Goal: Task Accomplishment & Management: Use online tool/utility

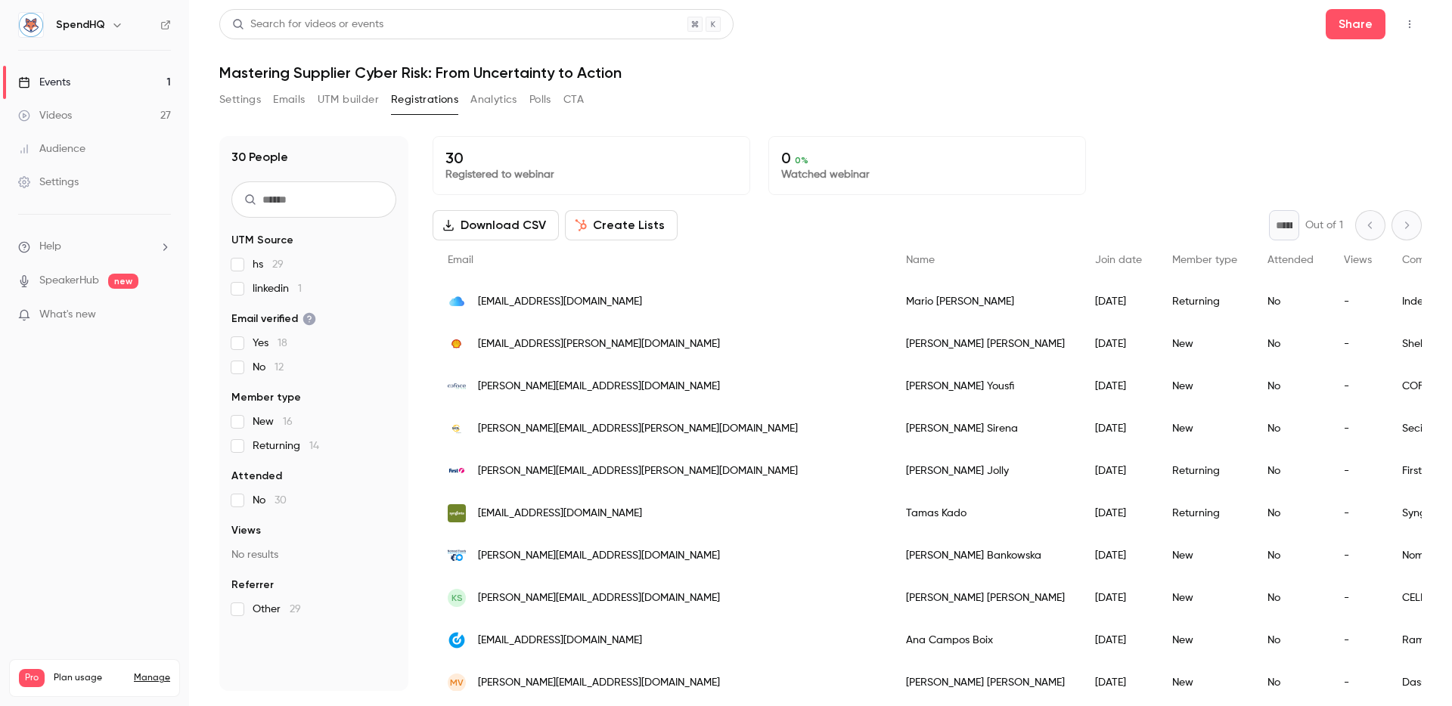
click at [422, 98] on button "Registrations" at bounding box center [424, 100] width 67 height 24
click at [347, 98] on button "UTM builder" at bounding box center [348, 100] width 61 height 24
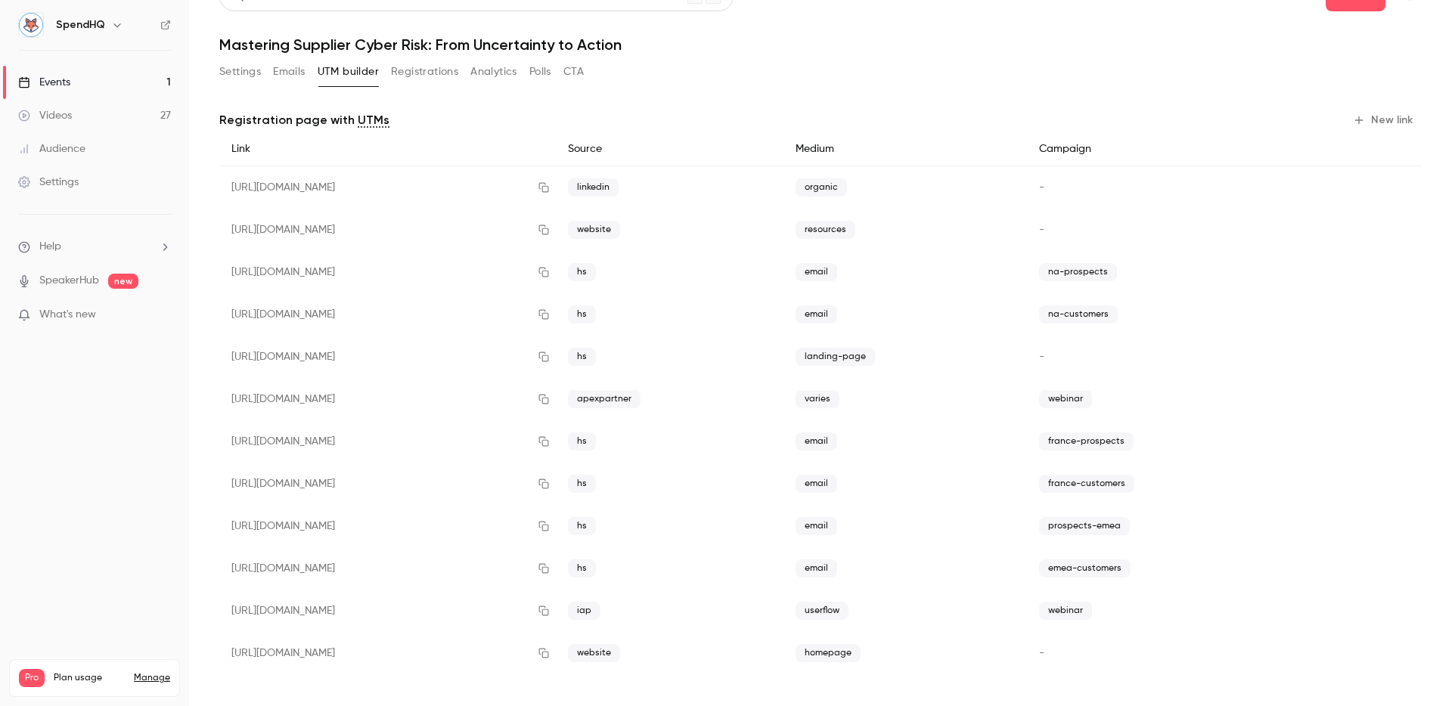
scroll to position [29, 0]
click at [1370, 108] on button "New link" at bounding box center [1384, 119] width 75 height 24
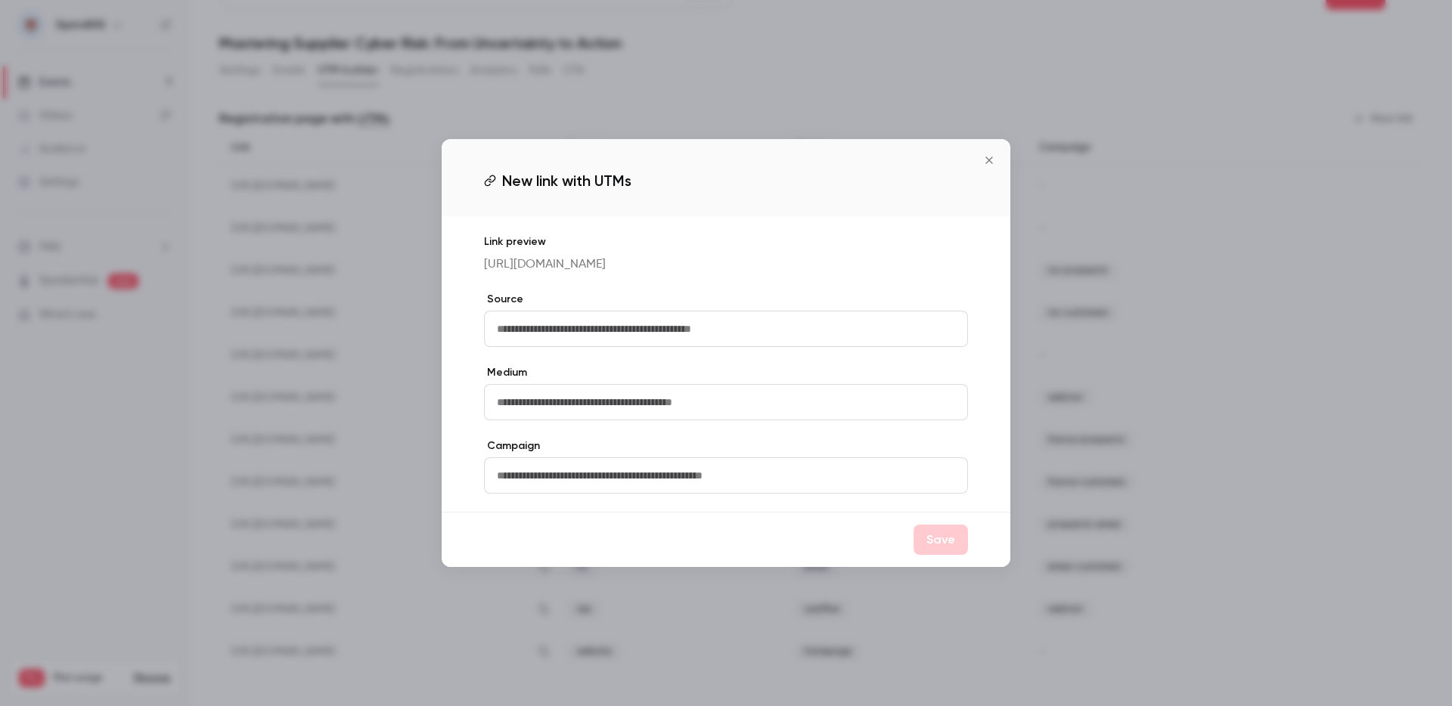
click at [557, 338] on input "text" at bounding box center [726, 329] width 484 height 36
type input "**"
click at [574, 404] on input "text" at bounding box center [726, 402] width 484 height 36
type input "*****"
click at [604, 481] on input "text" at bounding box center [726, 476] width 484 height 36
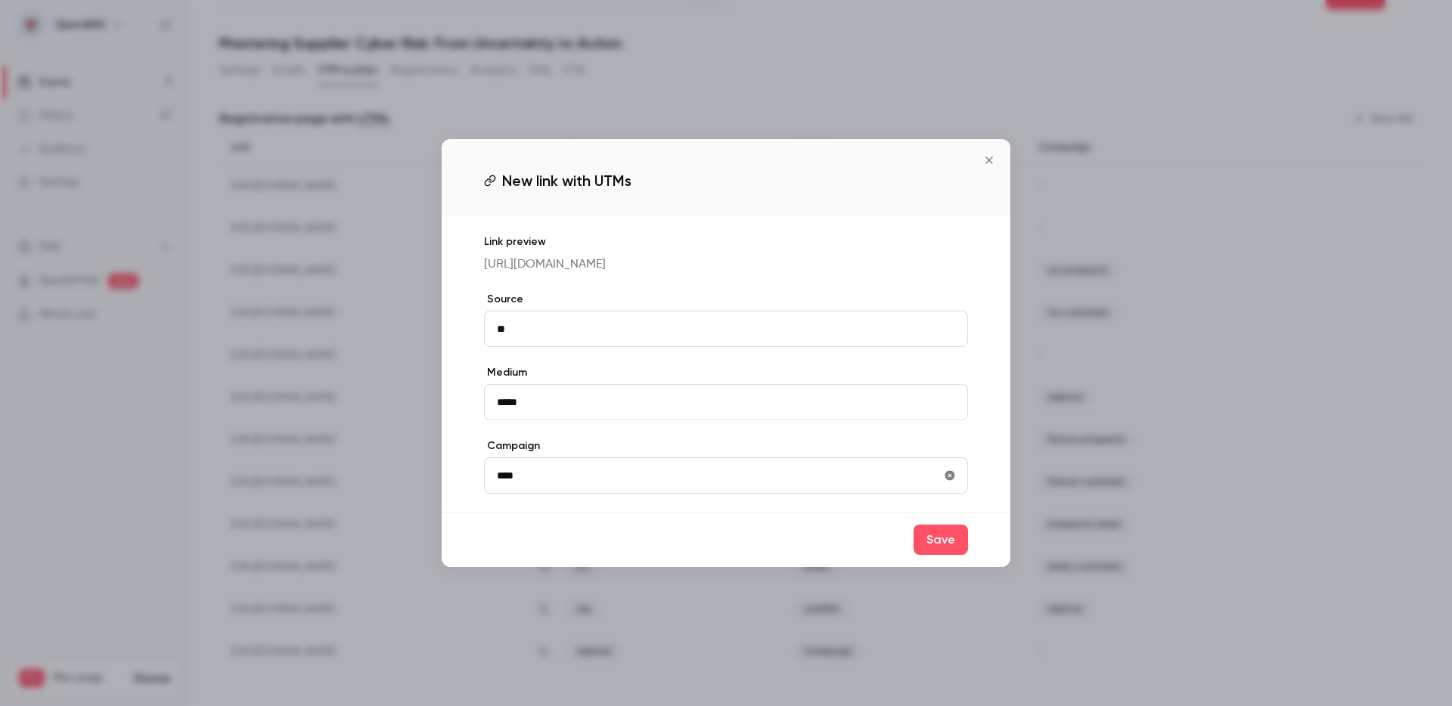
type input "**********"
drag, startPoint x: 913, startPoint y: 562, endPoint x: 926, endPoint y: 562, distance: 13.6
click at [913, 562] on div "Save" at bounding box center [726, 539] width 569 height 55
click at [927, 555] on button "Save" at bounding box center [941, 540] width 54 height 30
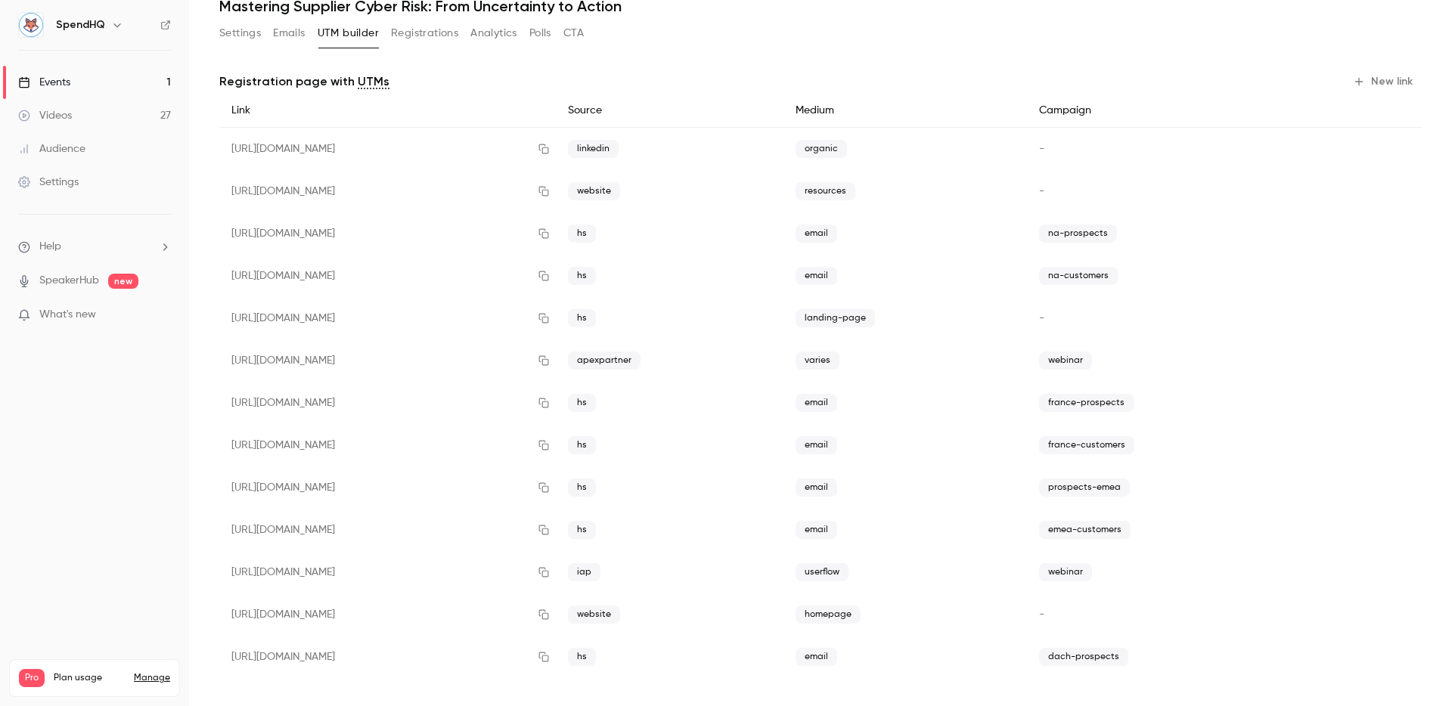
scroll to position [72, 0]
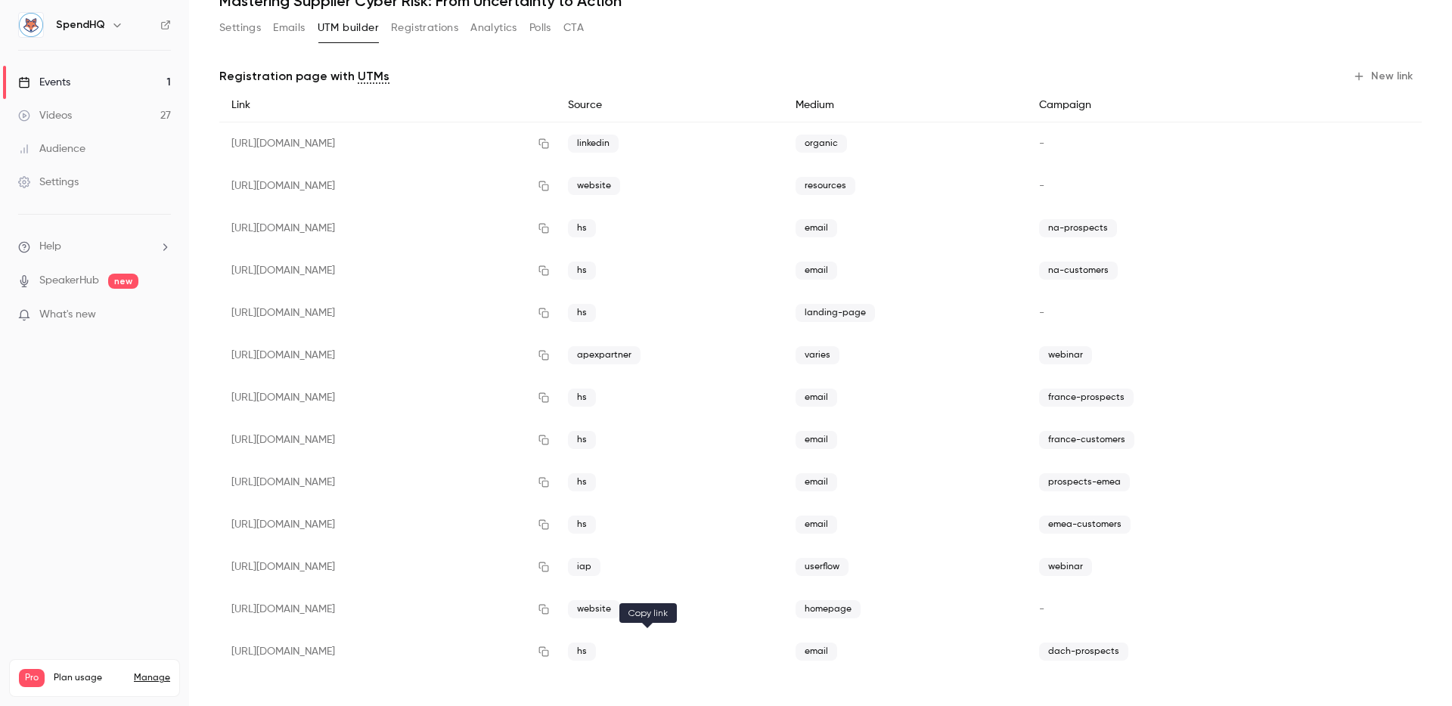
click at [548, 650] on icon "button" at bounding box center [543, 652] width 10 height 10
click at [1370, 78] on button "New link" at bounding box center [1384, 76] width 75 height 24
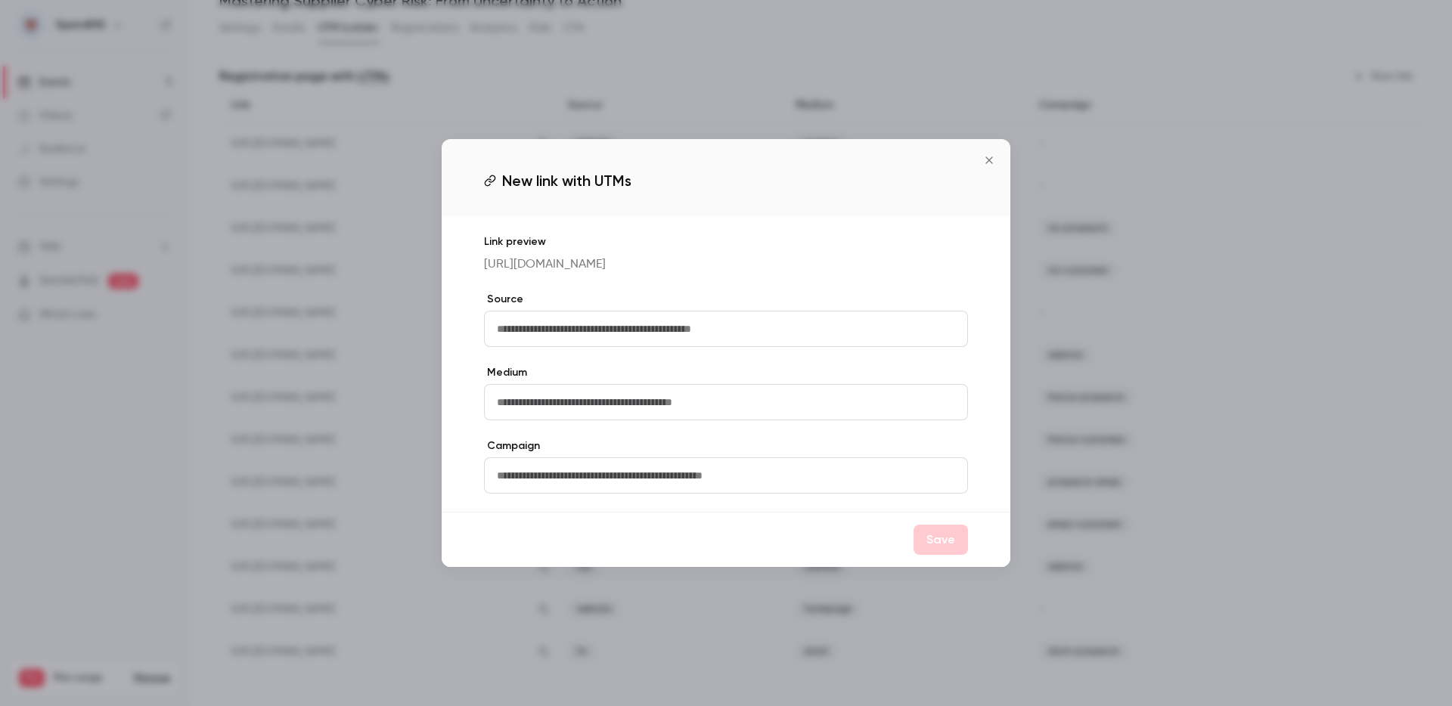
click at [604, 357] on div "Link preview https://watch.getcontrast.io/register/spendhq-mastering-supplier-c…" at bounding box center [726, 364] width 569 height 296
click at [607, 337] on input "text" at bounding box center [726, 329] width 484 height 36
type input "**"
click at [565, 405] on input "text" at bounding box center [726, 402] width 484 height 36
type input "*****"
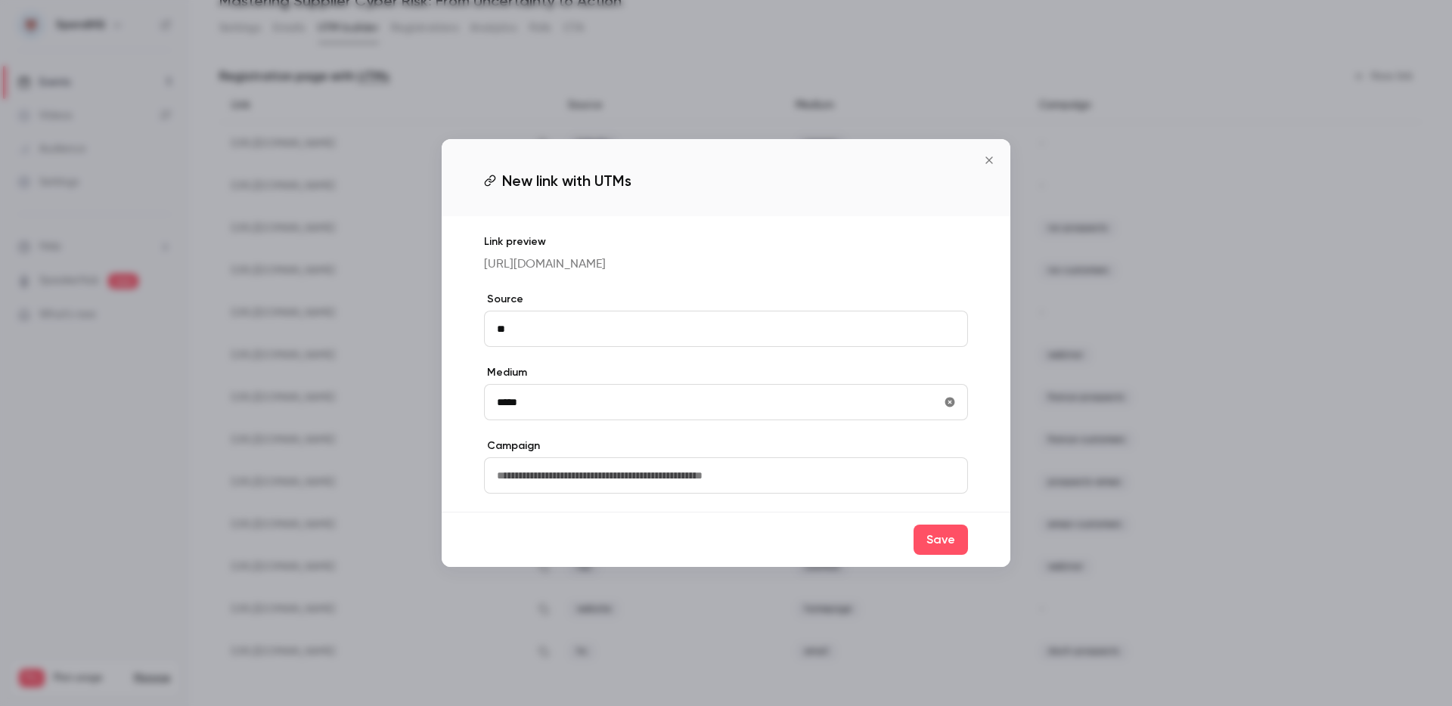
click at [565, 483] on input "text" at bounding box center [726, 476] width 484 height 36
type input "**********"
click at [934, 555] on button "Save" at bounding box center [941, 540] width 54 height 30
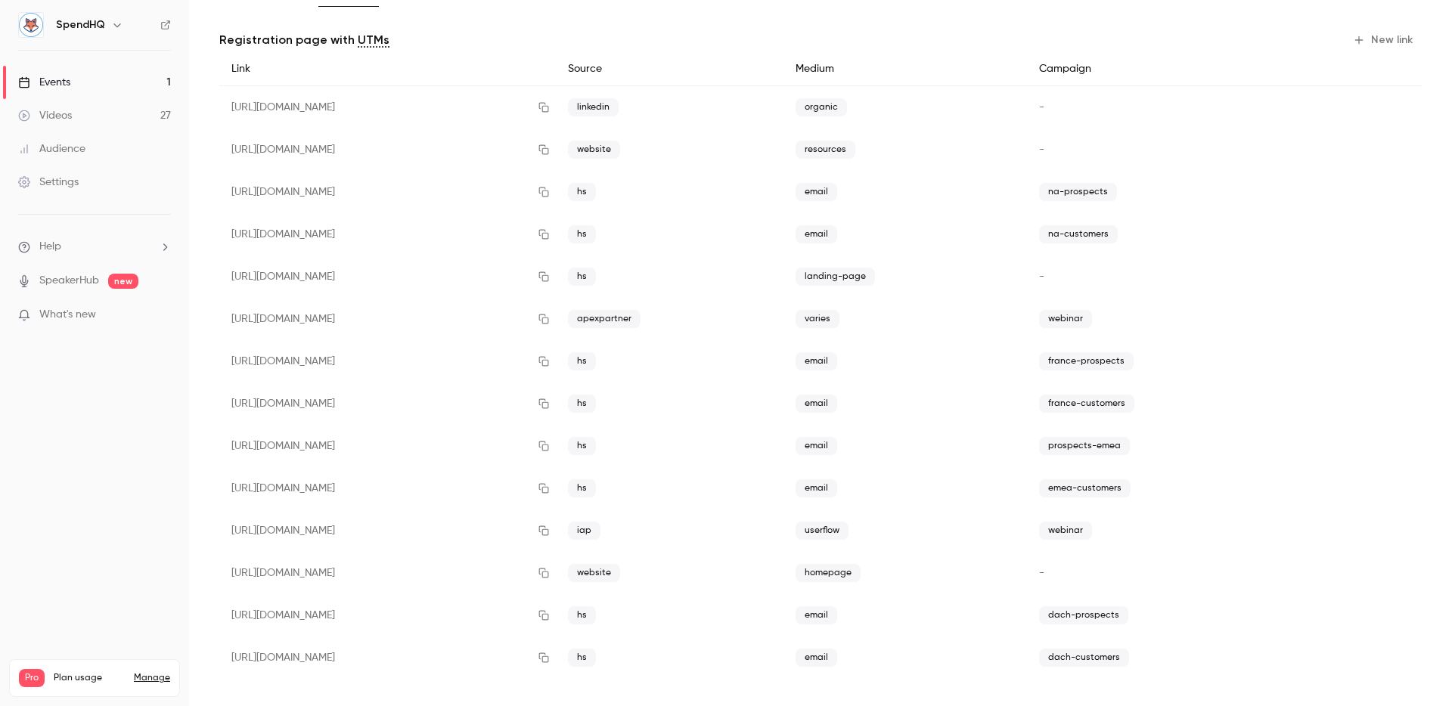
scroll to position [114, 0]
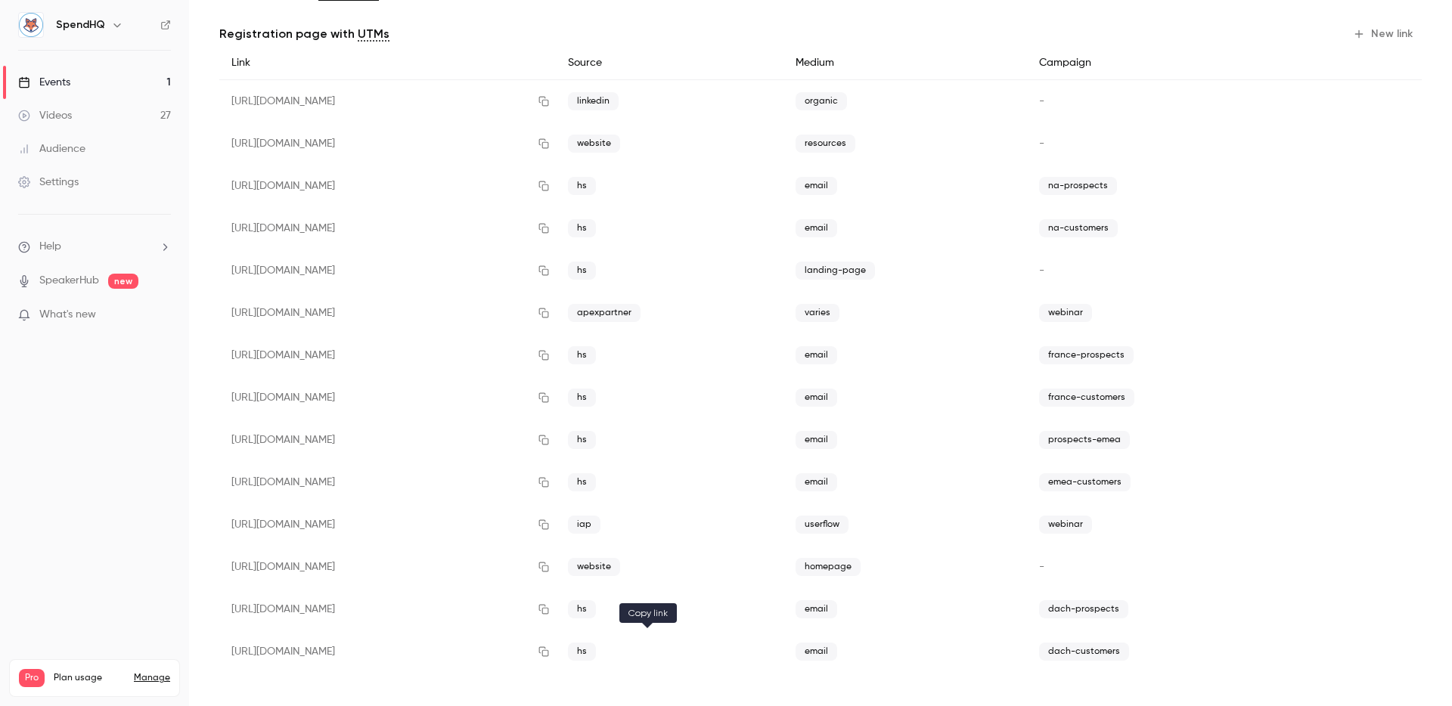
click at [556, 656] on button "button" at bounding box center [544, 652] width 24 height 24
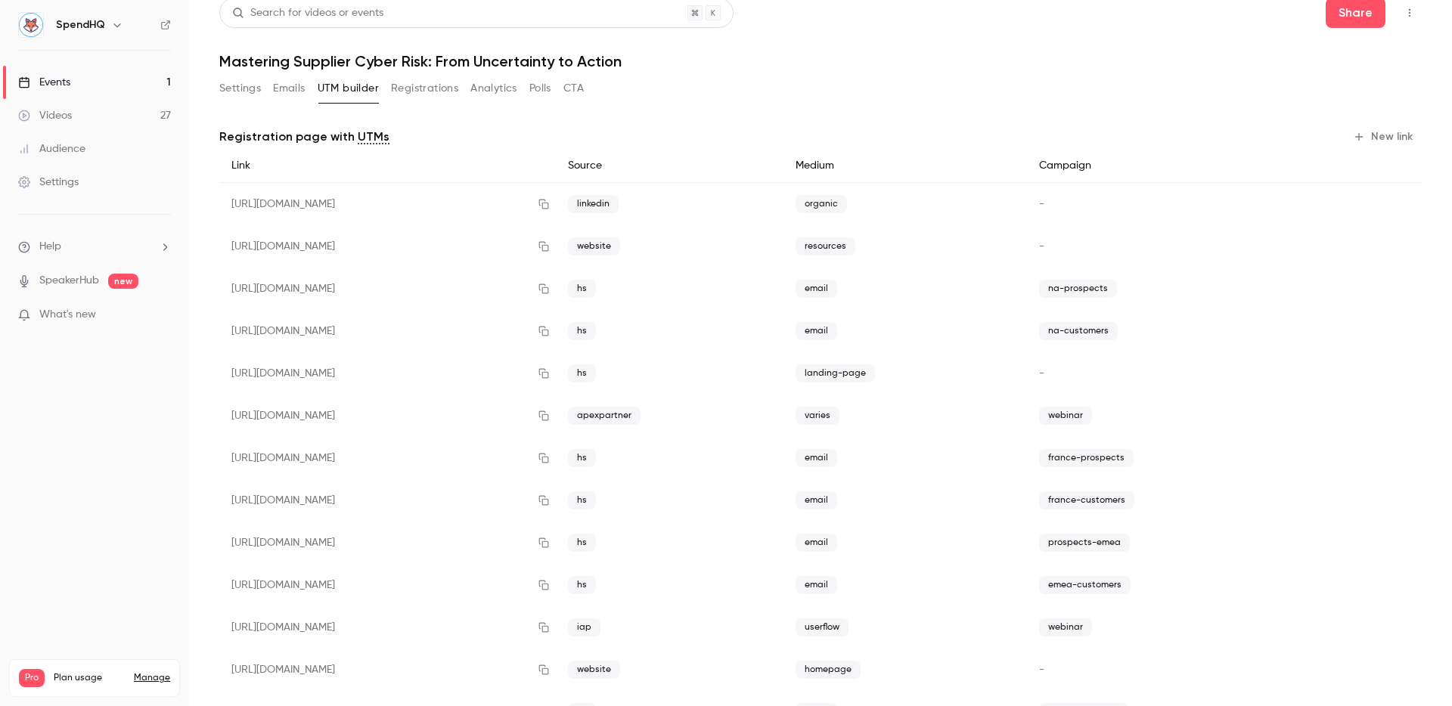
scroll to position [0, 0]
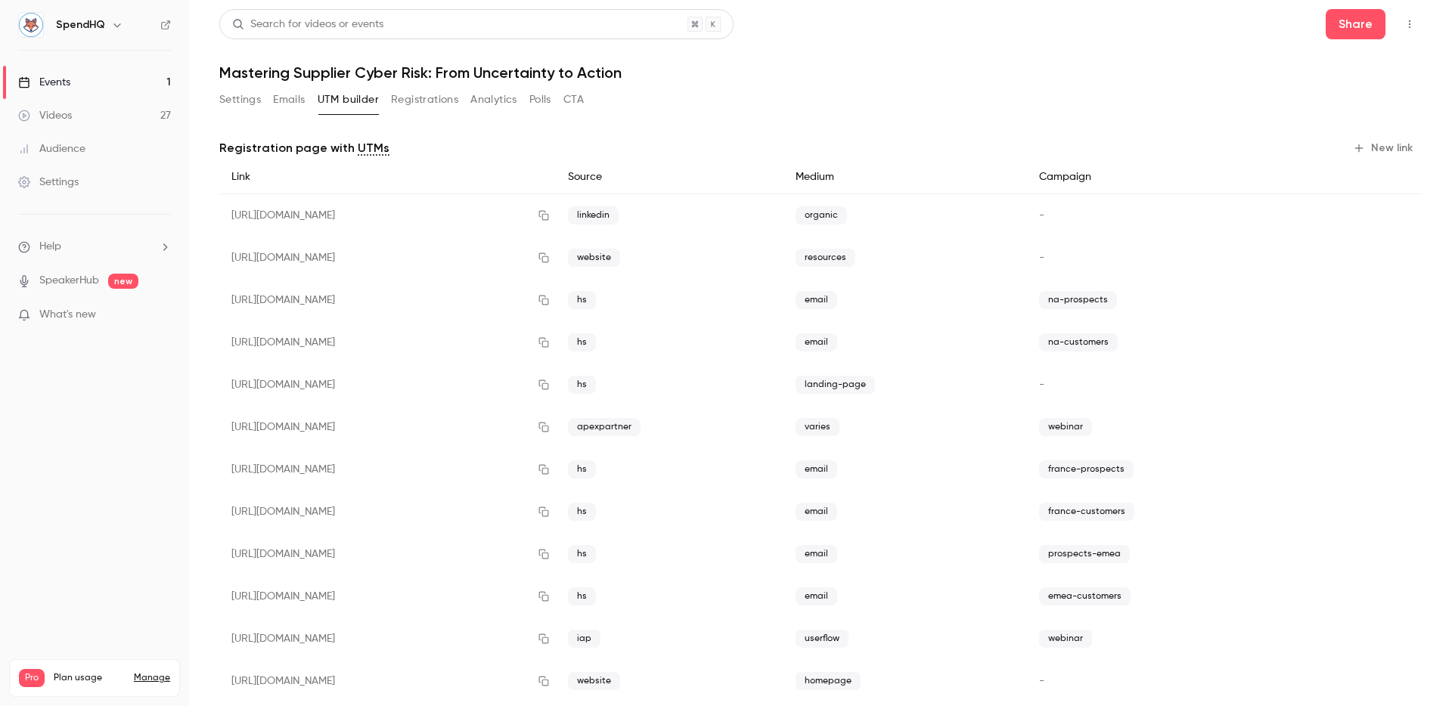
click at [309, 73] on h1 "Mastering Supplier Cyber Risk: From Uncertainty to Action" at bounding box center [820, 73] width 1203 height 18
copy div "Mastering Supplier Cyber Risk: From Uncertainty to Action Settings Emails UTM b…"
click at [417, 99] on button "Registrations" at bounding box center [424, 100] width 67 height 24
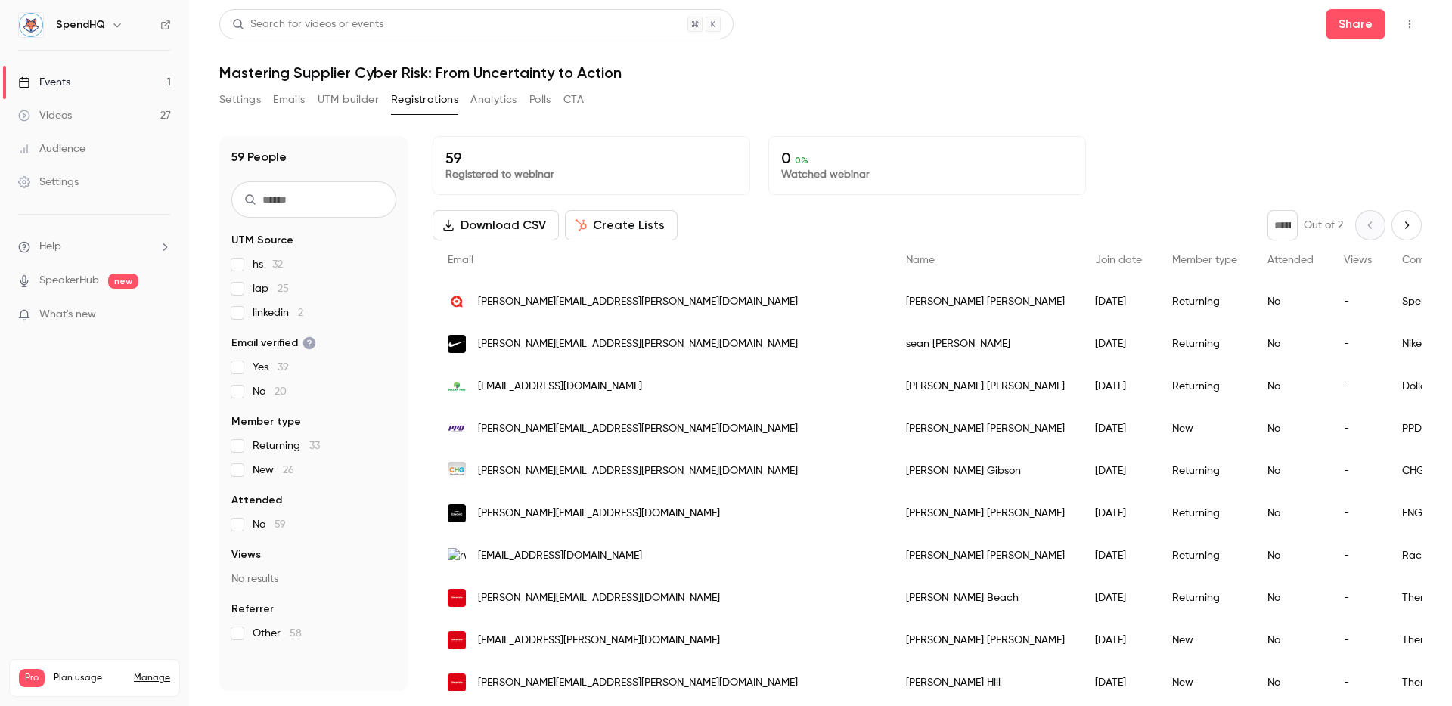
click at [781, 49] on header "Search for videos or events Share Mastering Supplier Cyber Risk: From Uncertain…" at bounding box center [820, 45] width 1203 height 73
click at [371, 98] on button "UTM builder" at bounding box center [348, 100] width 61 height 24
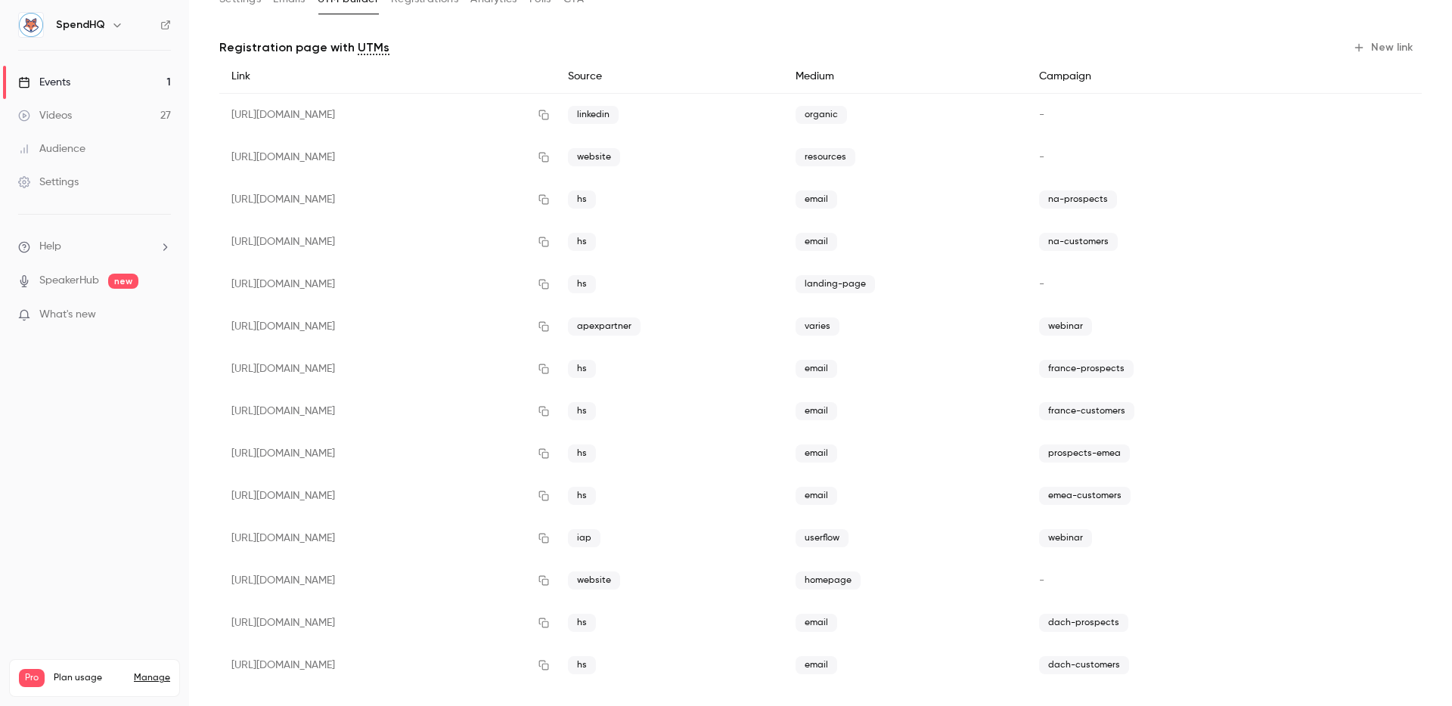
scroll to position [114, 0]
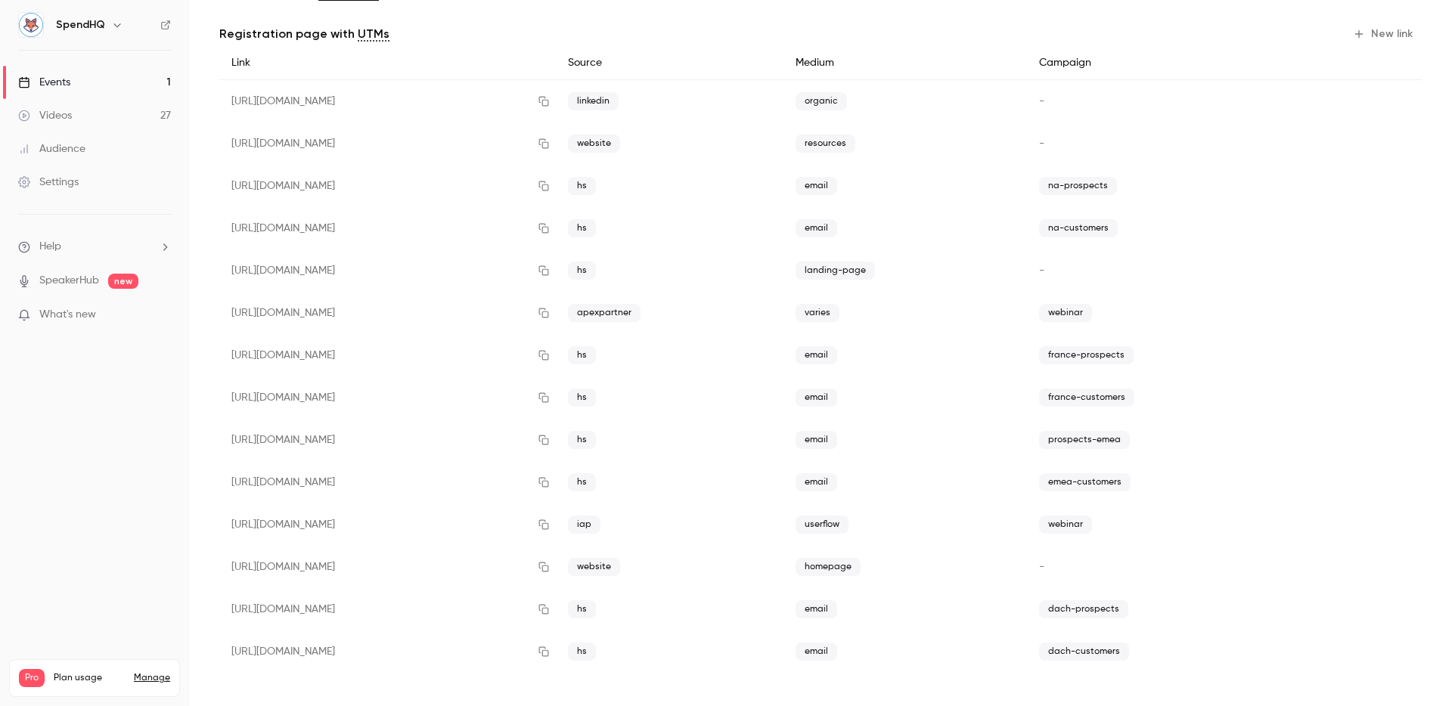
click at [550, 229] on icon "button" at bounding box center [544, 228] width 12 height 11
